Goal: Task Accomplishment & Management: Use online tool/utility

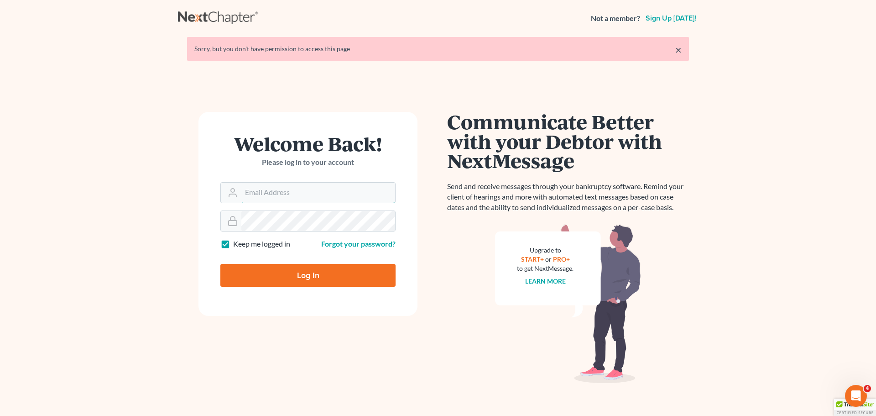
type input "[PERSON_NAME][EMAIL_ADDRESS][DOMAIN_NAME]"
click at [313, 278] on input "Log In" at bounding box center [307, 275] width 175 height 23
type input "Thinking..."
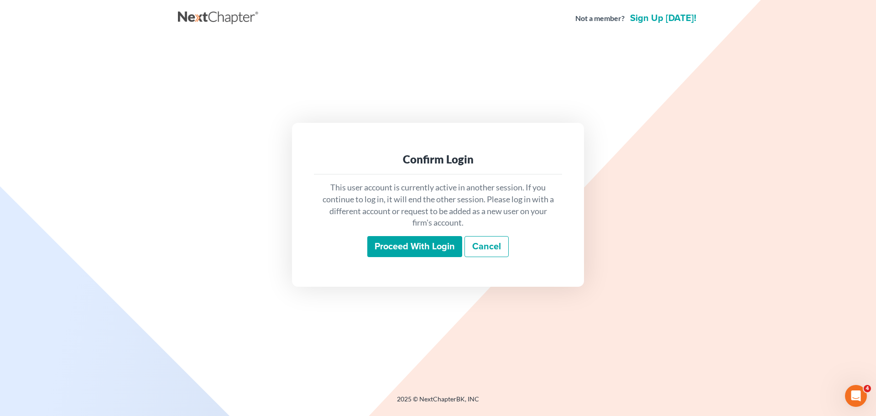
click at [404, 243] on input "Proceed with login" at bounding box center [414, 246] width 95 height 21
